Goal: Task Accomplishment & Management: Complete application form

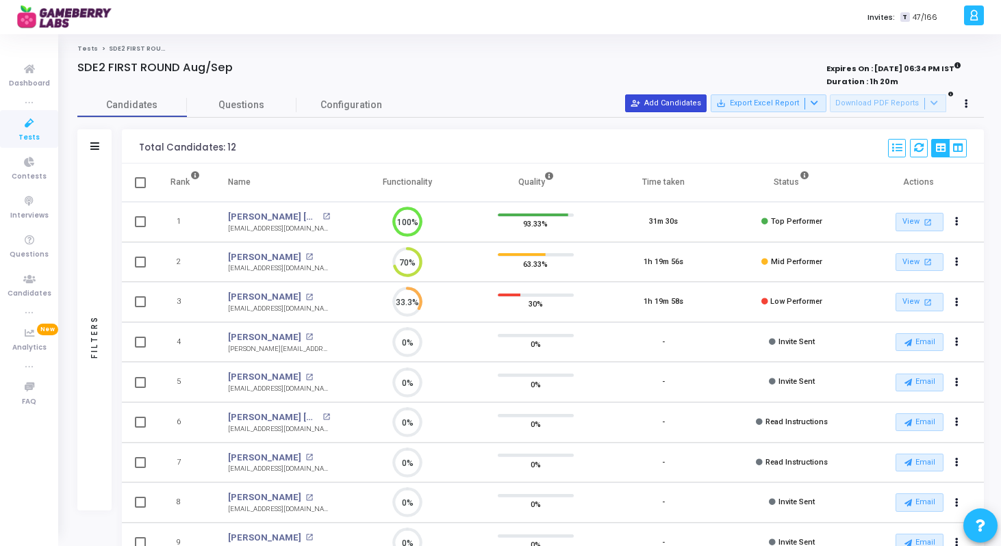
click at [687, 95] on button "person_add_alt Add Candidates" at bounding box center [665, 103] width 81 height 18
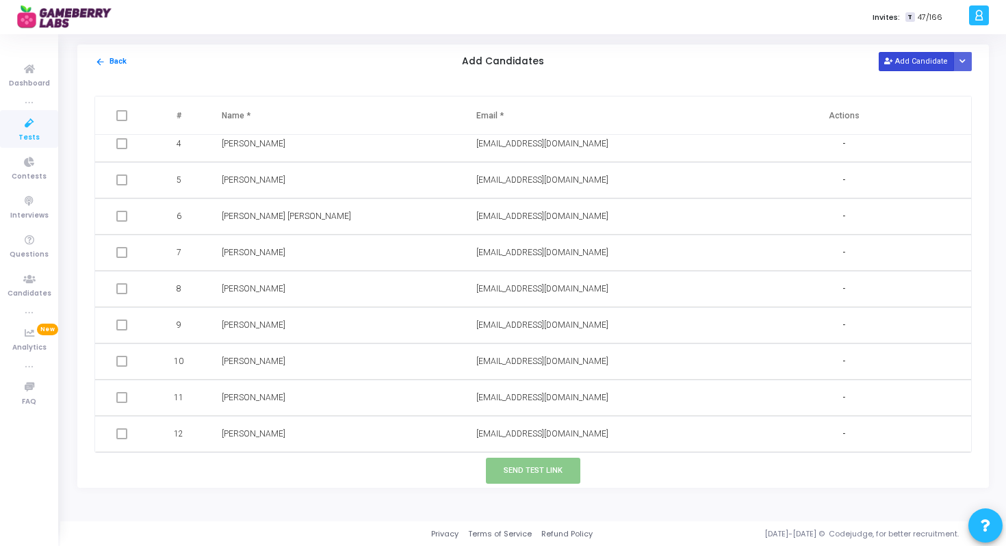
click at [892, 61] on icon at bounding box center [888, 62] width 8 height 8
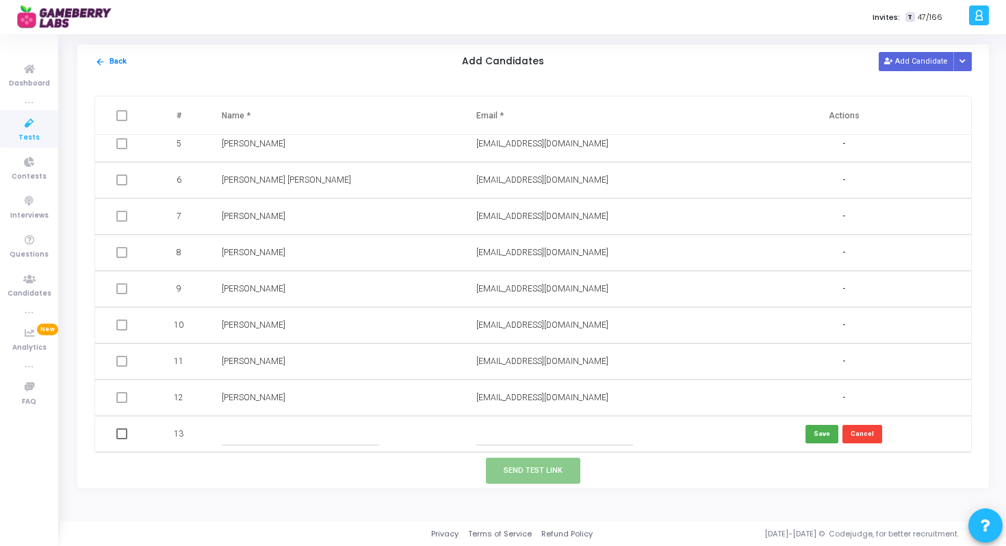
click at [513, 423] on input "text" at bounding box center [554, 434] width 157 height 23
paste input "cherishinampudi+1@gmail.com"
type input "cherishinampudi+1@gmail.com"
click at [354, 435] on input "text" at bounding box center [300, 434] width 157 height 23
paste input "Cherish Inampudi"
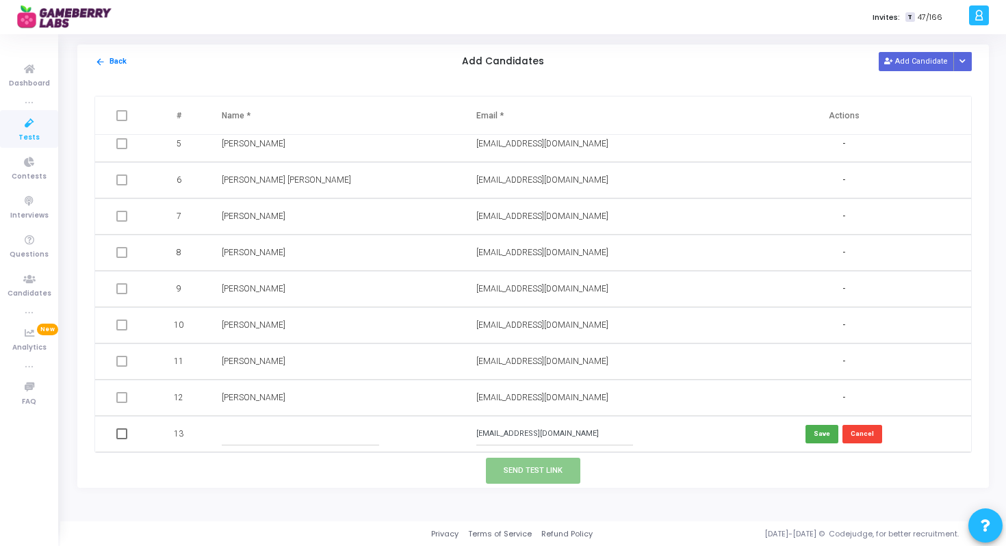
type input "Cherish Inampudi"
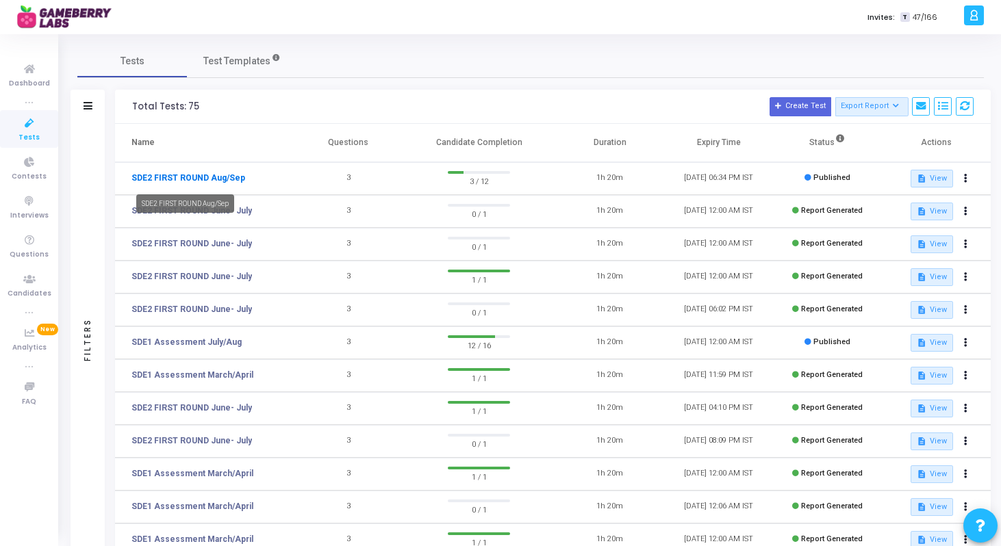
click at [229, 176] on link "SDE2 FIRST ROUND Aug/Sep" at bounding box center [188, 178] width 114 height 12
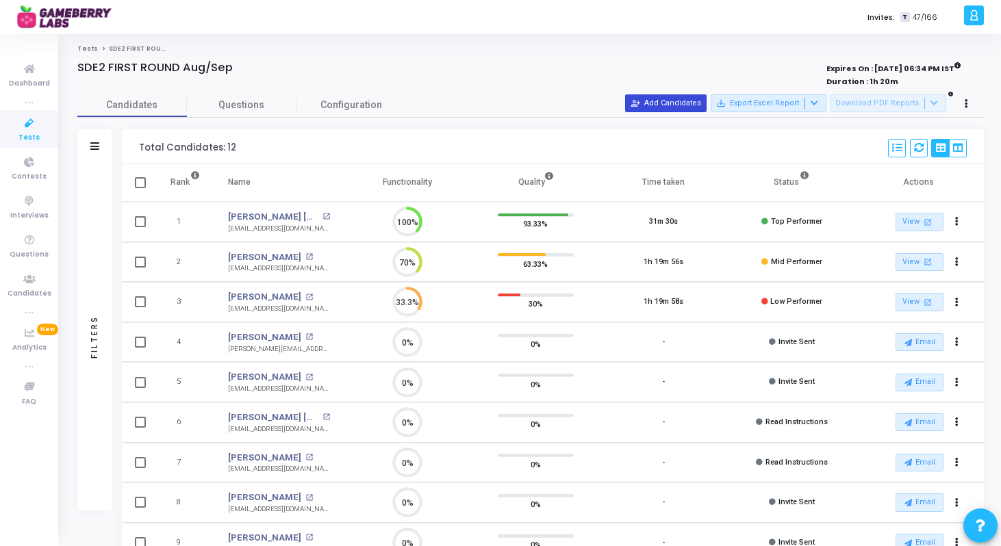
click at [695, 110] on button "person_add_alt Add Candidates" at bounding box center [665, 103] width 81 height 18
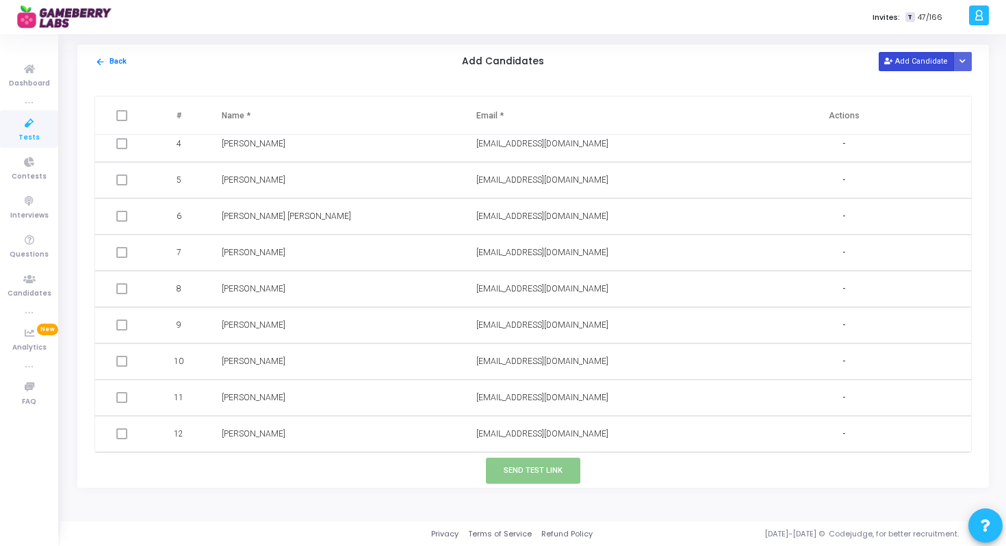
click at [928, 60] on button "Add Candidate" at bounding box center [916, 61] width 75 height 18
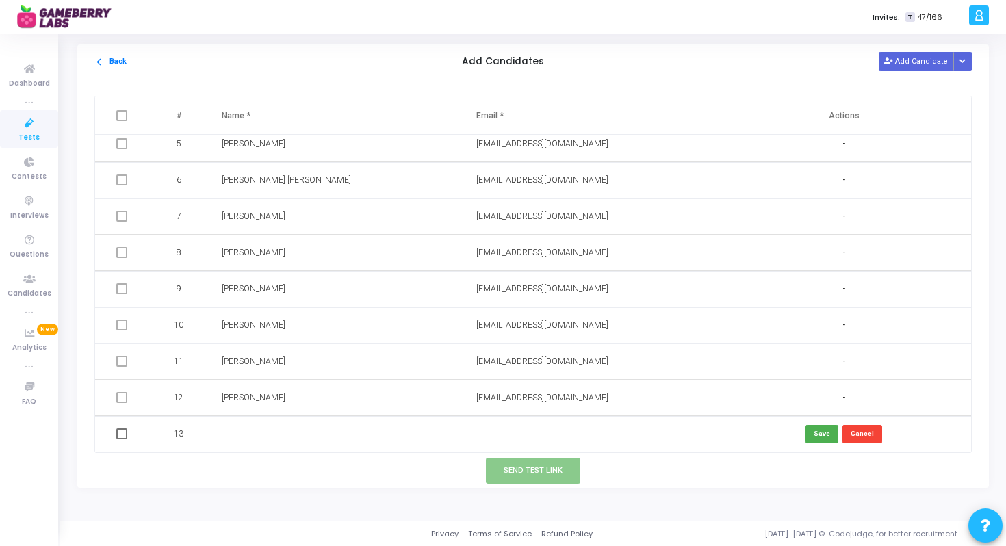
click at [532, 429] on input "text" at bounding box center [554, 434] width 157 height 23
paste input "Cherish Inampudi"
type input "Cherish Inampudi"
click at [512, 437] on input "Cherish Inampudi" at bounding box center [554, 434] width 157 height 23
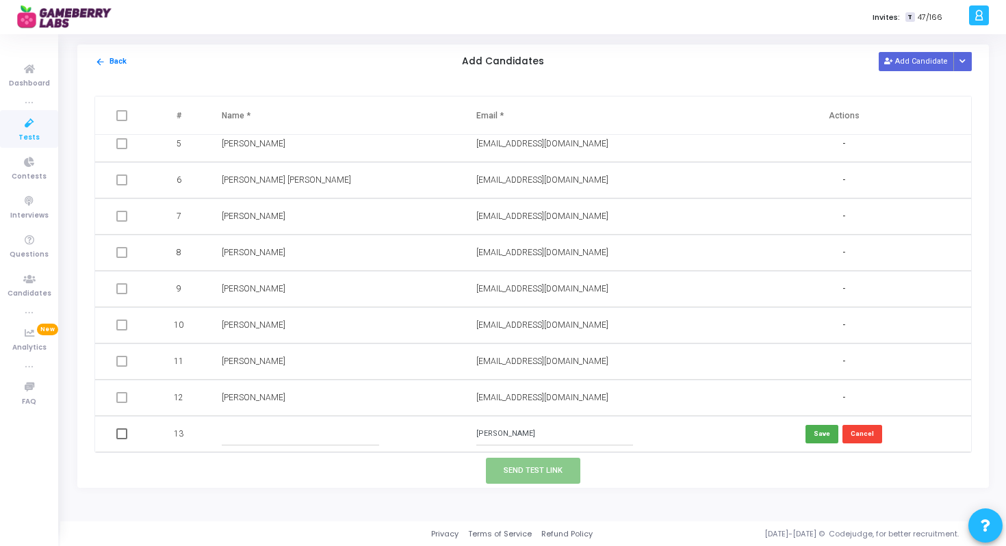
click at [512, 437] on input "Cherish Inampudi" at bounding box center [554, 434] width 157 height 23
click at [310, 424] on input "text" at bounding box center [300, 434] width 157 height 23
paste input "Cherish Inampudi"
type input "Cherish Inampudi"
click at [563, 447] on td at bounding box center [590, 434] width 255 height 36
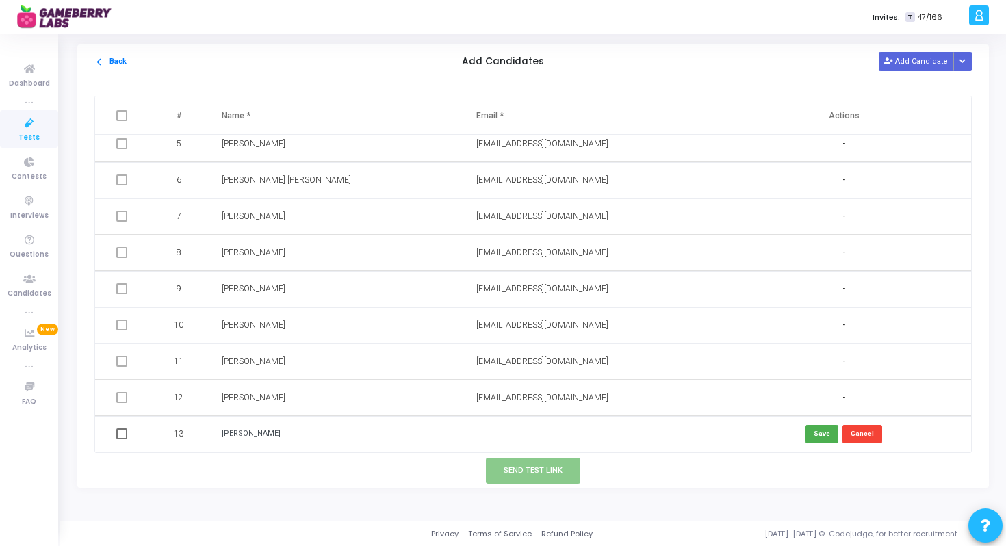
click at [542, 435] on input "text" at bounding box center [554, 434] width 157 height 23
paste input "cherishinampudi+1@gmail.com"
type input "cherishinampudi+1@gmail.com"
click at [821, 428] on button "Save" at bounding box center [822, 434] width 33 height 18
click at [124, 437] on span at bounding box center [121, 434] width 11 height 11
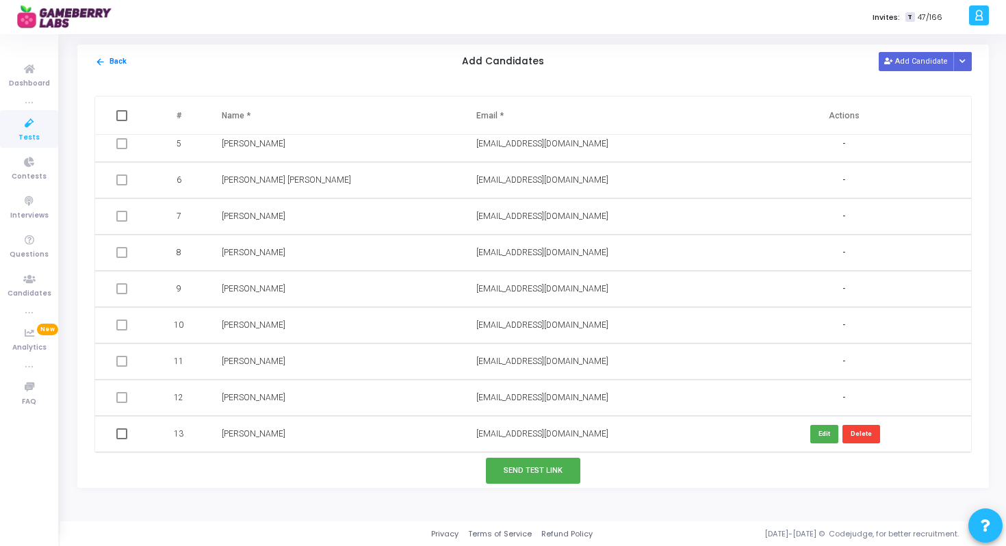
click at [122, 440] on input "checkbox" at bounding box center [121, 440] width 1 height 1
checkbox input "true"
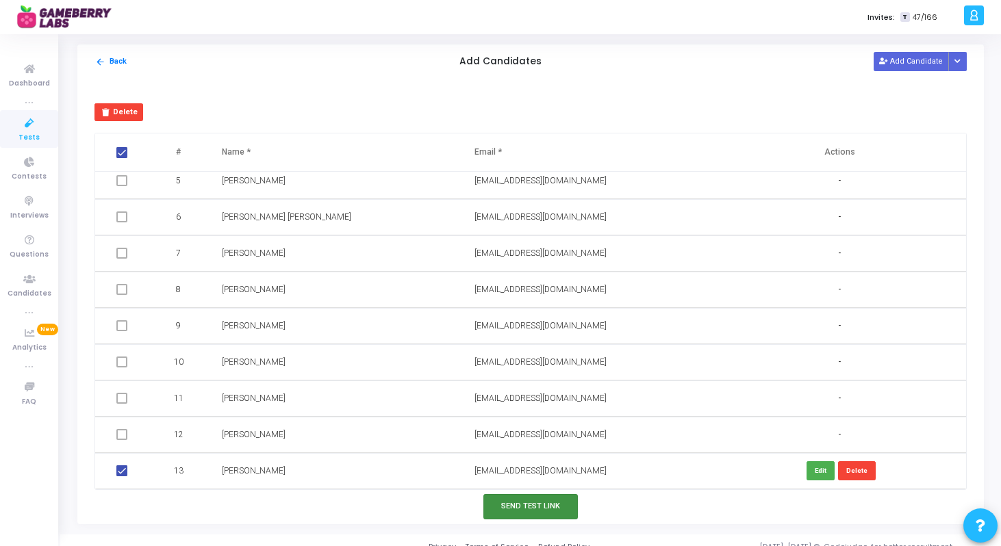
click at [503, 503] on button "Send Test Link" at bounding box center [530, 506] width 94 height 25
